Goal: Information Seeking & Learning: Compare options

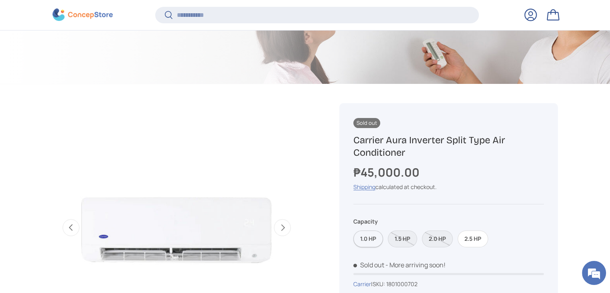
click at [374, 241] on label "1.0 HP" at bounding box center [368, 238] width 30 height 17
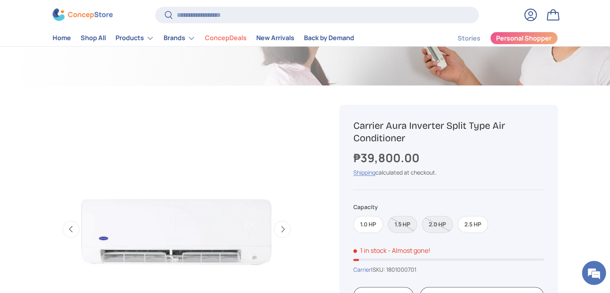
scroll to position [200, 0]
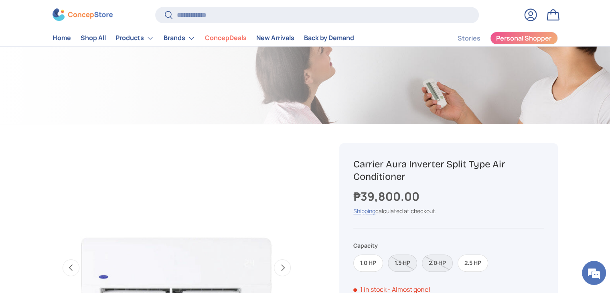
click at [398, 262] on label "1.5 HP" at bounding box center [402, 262] width 29 height 17
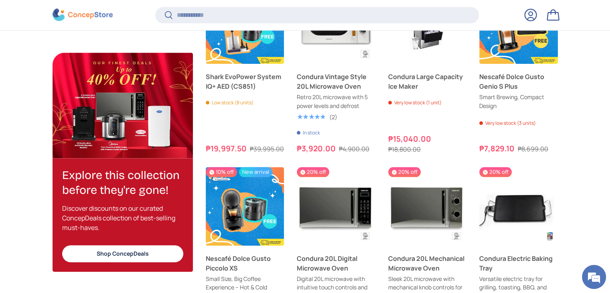
scroll to position [969, 0]
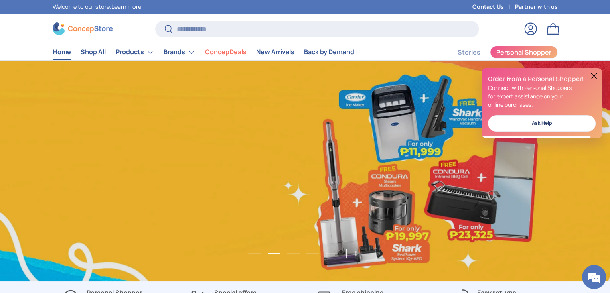
scroll to position [0, 609]
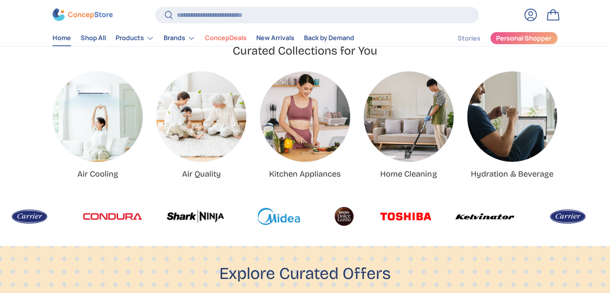
scroll to position [280, 0]
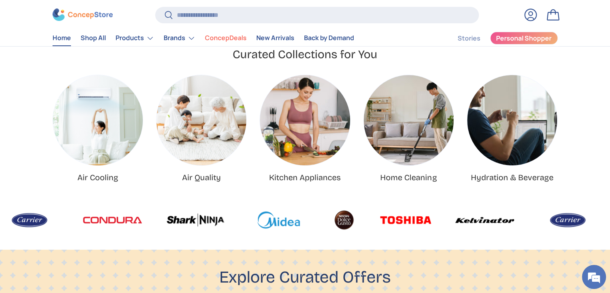
click at [537, 220] on img at bounding box center [566, 220] width 59 height 24
